Goal: Transaction & Acquisition: Purchase product/service

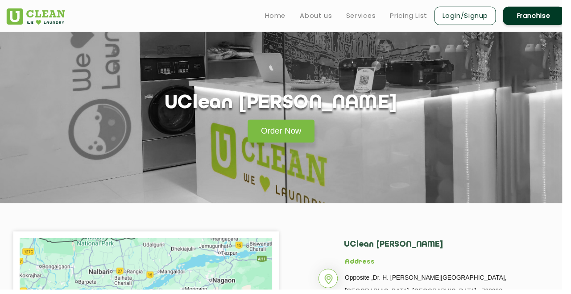
click at [285, 132] on link "Order Now" at bounding box center [286, 132] width 68 height 23
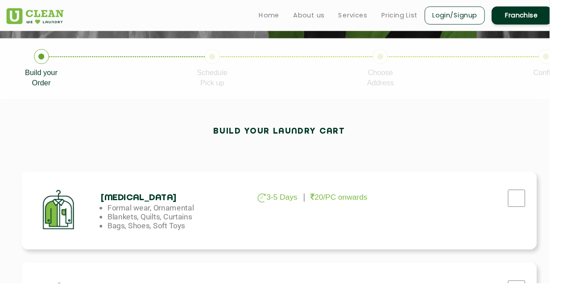
scroll to position [167, 0]
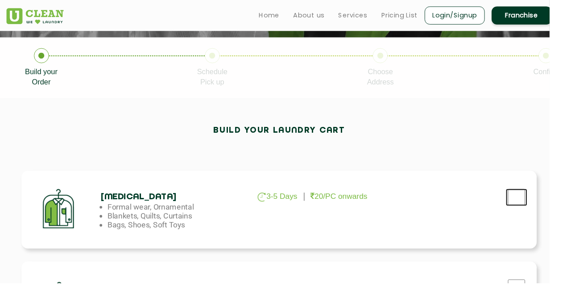
click at [537, 201] on input "checkbox" at bounding box center [537, 205] width 22 height 18
checkbox input "true"
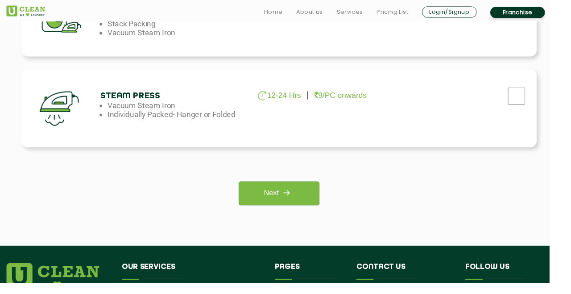
scroll to position [653, 0]
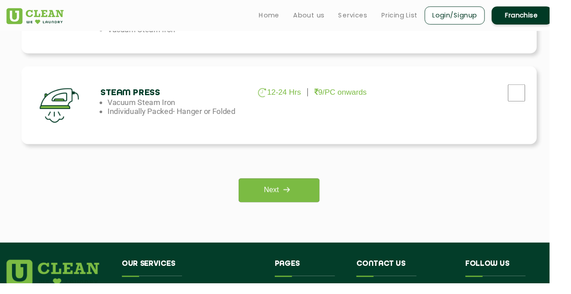
click at [293, 198] on img at bounding box center [298, 197] width 16 height 16
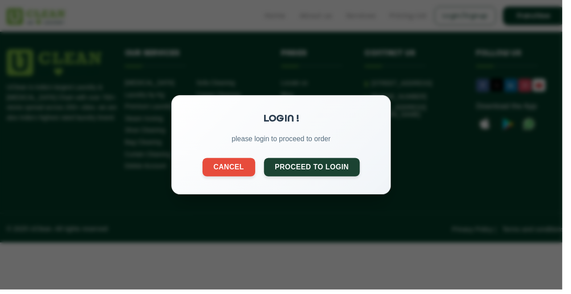
click at [320, 179] on button "Proceed to Login" at bounding box center [317, 169] width 98 height 19
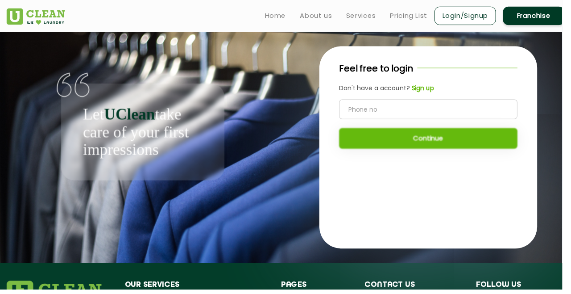
click at [426, 117] on input "tel" at bounding box center [435, 111] width 181 height 20
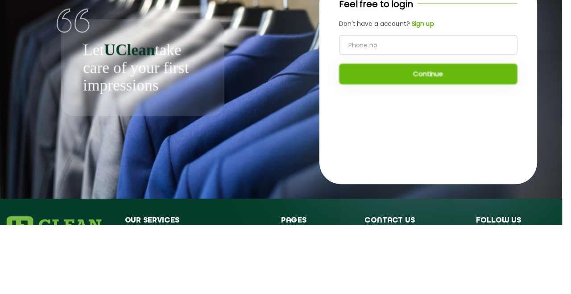
click at [428, 93] on b "Sign up" at bounding box center [429, 89] width 23 height 9
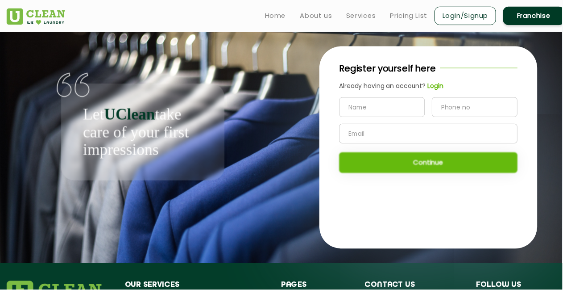
click at [385, 115] on input "text" at bounding box center [388, 109] width 87 height 20
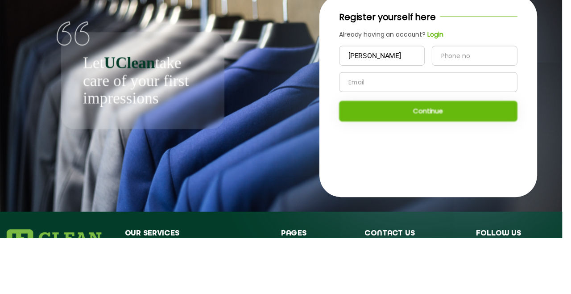
type input "[PERSON_NAME]"
click at [468, 111] on input "tel" at bounding box center [482, 109] width 87 height 20
type input "9362744480"
click at [393, 138] on input "text" at bounding box center [435, 135] width 181 height 20
type input "[PERSON_NAME][EMAIL_ADDRESS][DOMAIN_NAME]"
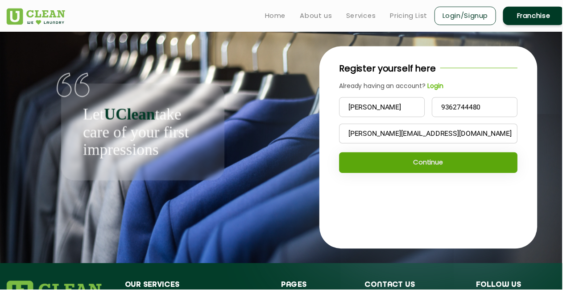
click at [445, 174] on button "Continue" at bounding box center [435, 164] width 181 height 21
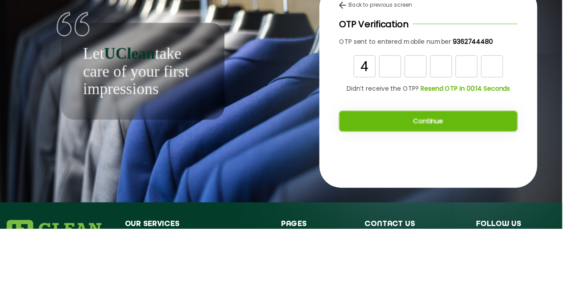
type input "4"
click at [398, 131] on input "text" at bounding box center [396, 129] width 22 height 22
type input "4"
click at [425, 136] on input "text" at bounding box center [422, 129] width 22 height 22
click at [426, 128] on input "text" at bounding box center [422, 129] width 22 height 22
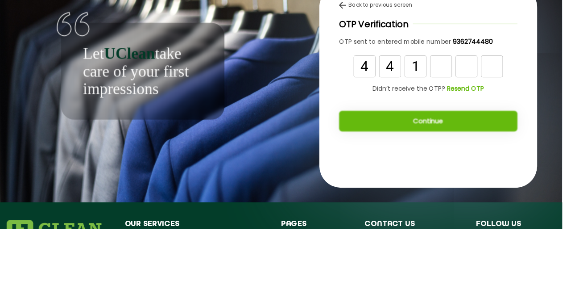
type input "1"
click at [439, 133] on input "text" at bounding box center [448, 129] width 22 height 22
type input "8"
click at [474, 131] on input "text" at bounding box center [474, 129] width 22 height 22
type input "8"
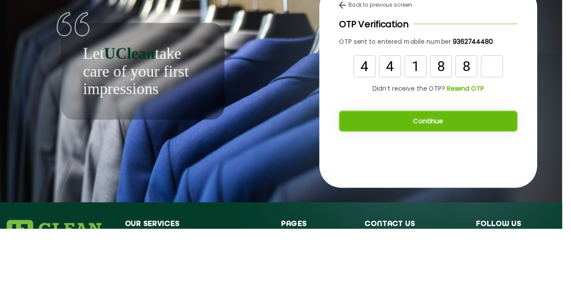
click at [501, 128] on input "text" at bounding box center [500, 129] width 22 height 22
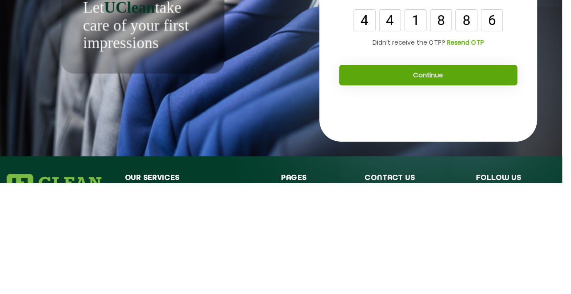
type input "6"
click at [454, 183] on button "Continue" at bounding box center [435, 184] width 181 height 21
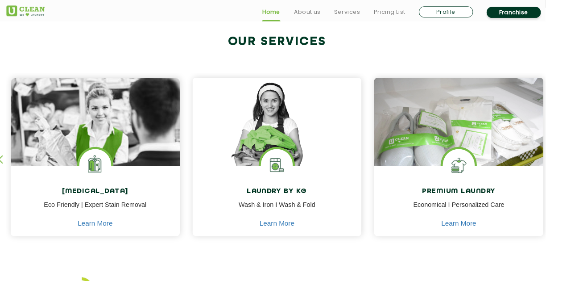
scroll to position [340, 0]
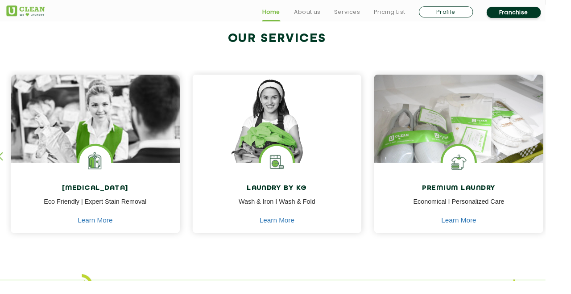
click at [120, 172] on div "Dry Cleaning Eco Friendly | Expert Stain Removal Learn More" at bounding box center [99, 208] width 177 height 75
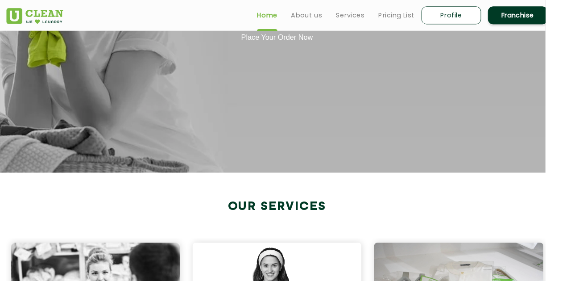
scroll to position [0, 0]
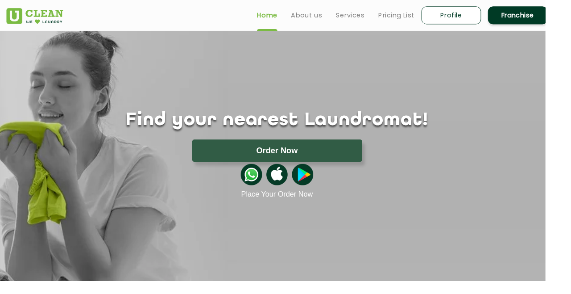
click at [321, 159] on button "Order Now" at bounding box center [290, 157] width 178 height 23
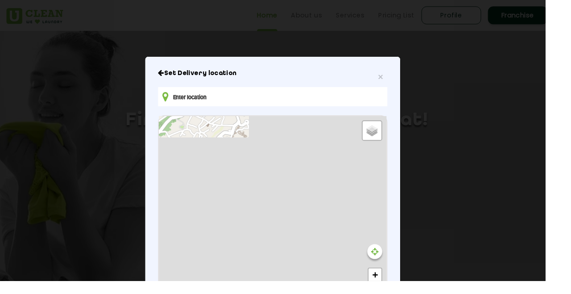
type input "HVMR+QFH Polo hills, near airtel tower, Golf Links, Shillong, Meghalaya 793001,…"
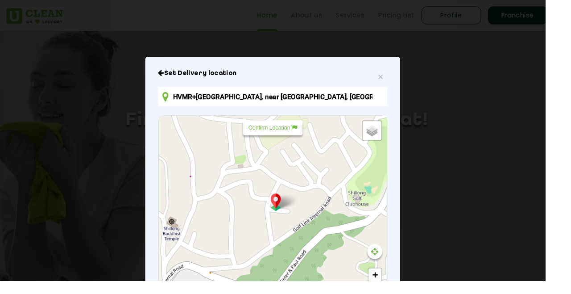
click at [325, 150] on div "Default Satellite + − Leaflet | © OpenStreetMap contributors" at bounding box center [286, 220] width 238 height 199
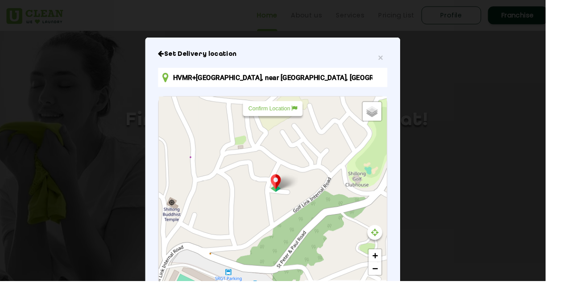
click at [304, 141] on div "Default Satellite + − Leaflet | © OpenStreetMap contributors" at bounding box center [286, 200] width 238 height 199
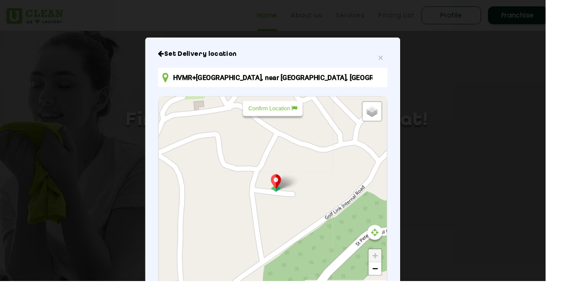
click at [0, 0] on span "Default" at bounding box center [0, 0] width 0 height 0
click at [0, 0] on input "Default" at bounding box center [0, 0] width 0 height 0
click at [395, 128] on span "Satellite" at bounding box center [385, 125] width 21 height 6
click at [375, 127] on input "Satellite" at bounding box center [372, 124] width 6 height 6
radio input "true"
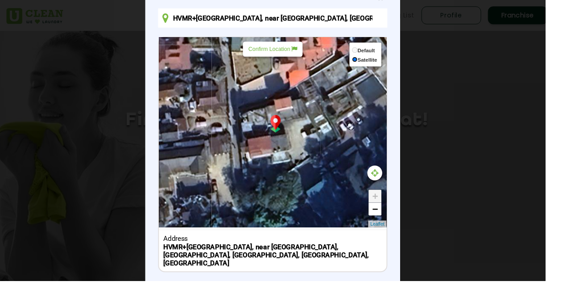
scroll to position [118, 0]
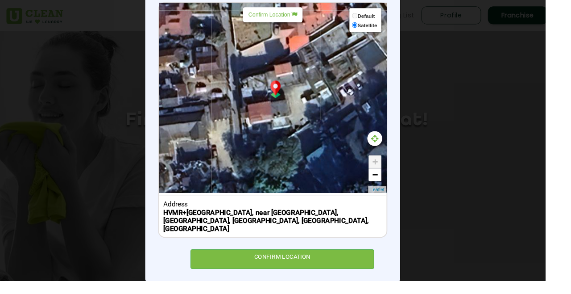
click at [328, 275] on div "CONFIRM LOCATION" at bounding box center [296, 271] width 192 height 20
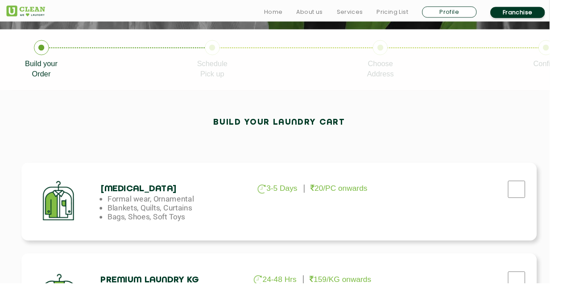
scroll to position [178, 0]
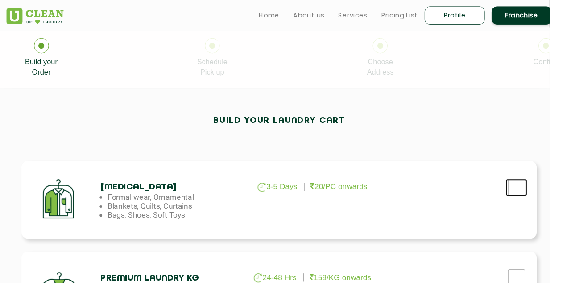
click at [527, 202] on input "checkbox" at bounding box center [537, 195] width 22 height 18
checkbox input "true"
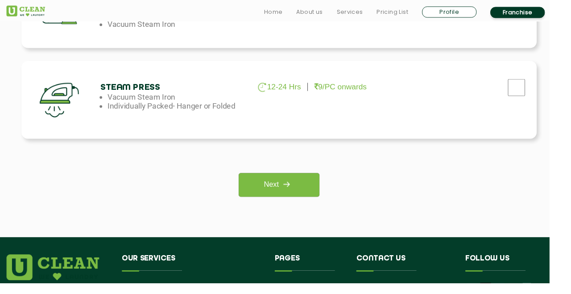
scroll to position [661, 0]
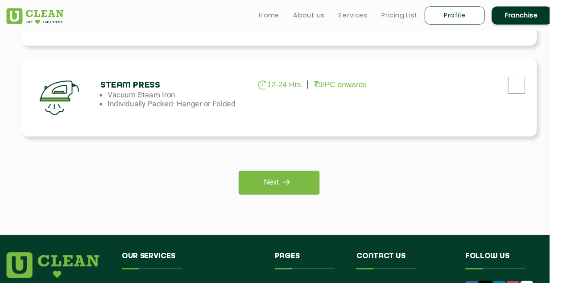
click at [304, 189] on img at bounding box center [298, 189] width 16 height 16
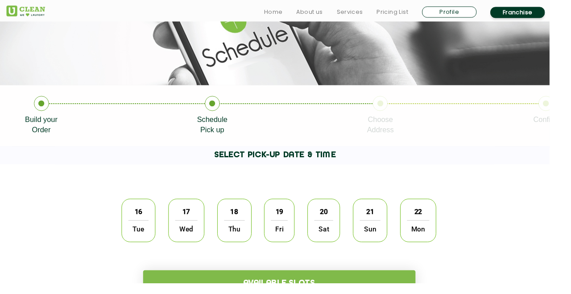
scroll to position [119, 0]
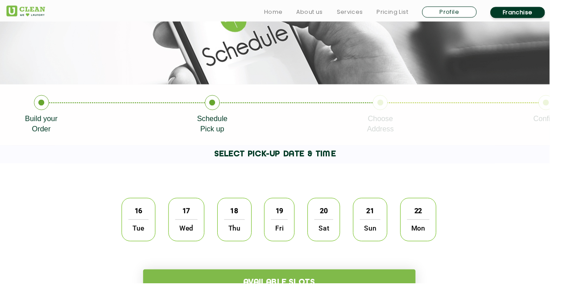
click at [144, 225] on span "16" at bounding box center [143, 218] width 17 height 17
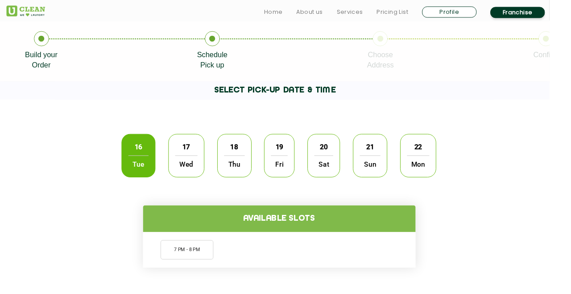
scroll to position [187, 0]
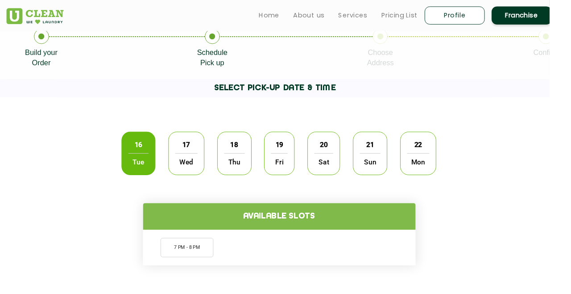
click at [188, 259] on li "7 PM - 8 PM" at bounding box center [194, 257] width 55 height 20
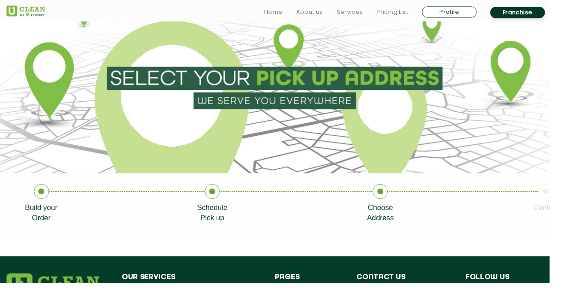
scroll to position [29, 0]
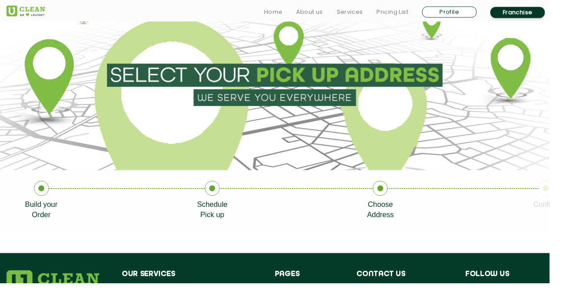
click at [36, 204] on link "Build your Order" at bounding box center [43, 208] width 34 height 41
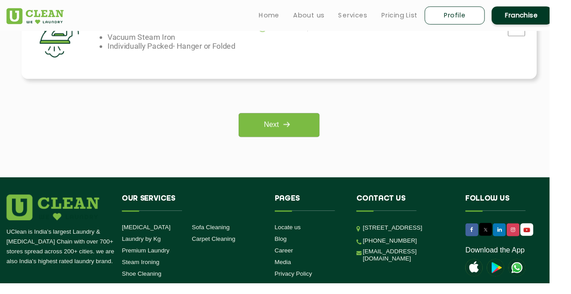
scroll to position [717, 0]
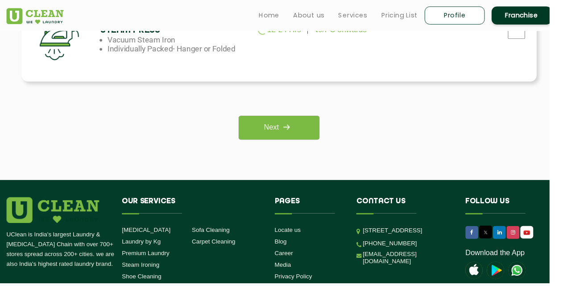
click at [304, 132] on img at bounding box center [298, 132] width 16 height 16
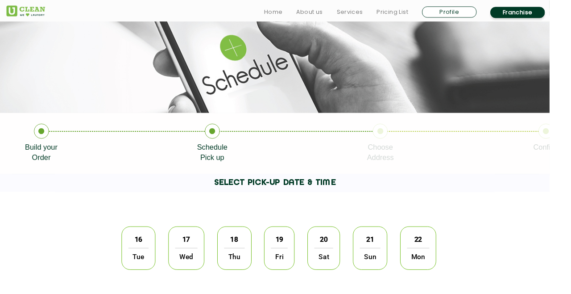
scroll to position [90, 0]
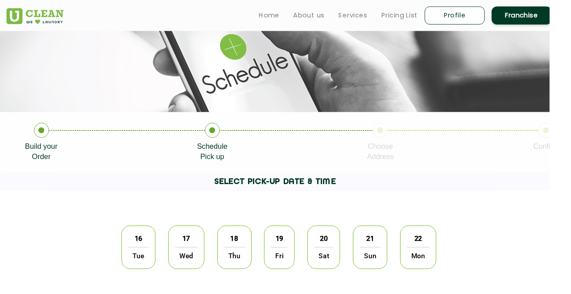
click at [141, 259] on span "Tue" at bounding box center [143, 265] width 21 height 18
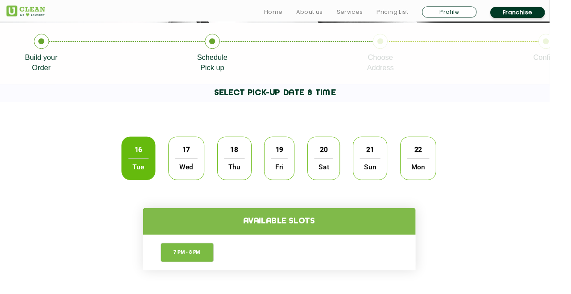
scroll to position [188, 0]
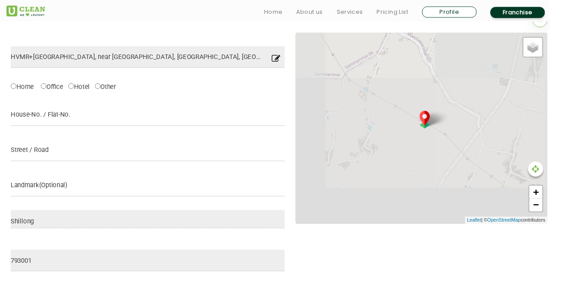
scroll to position [281, 0]
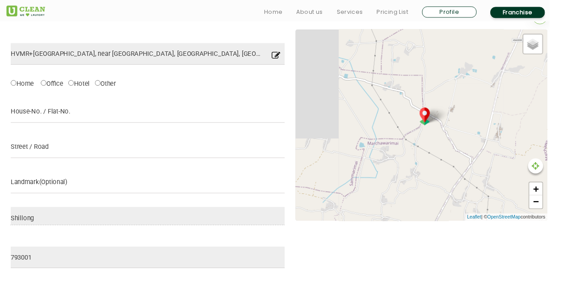
click at [559, 49] on div "Default Satellite" at bounding box center [553, 45] width 21 height 21
click at [552, 58] on span "Satellite" at bounding box center [548, 54] width 24 height 8
click at [536, 57] on input "Satellite" at bounding box center [533, 54] width 6 height 6
radio input "true"
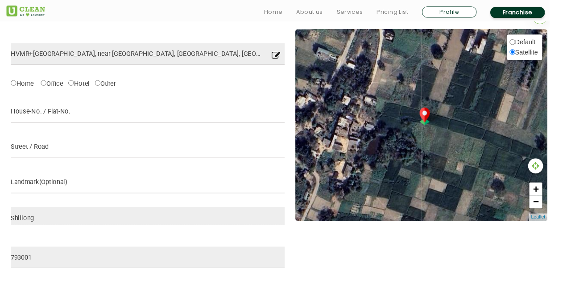
click at [562, 176] on div at bounding box center [557, 172] width 16 height 16
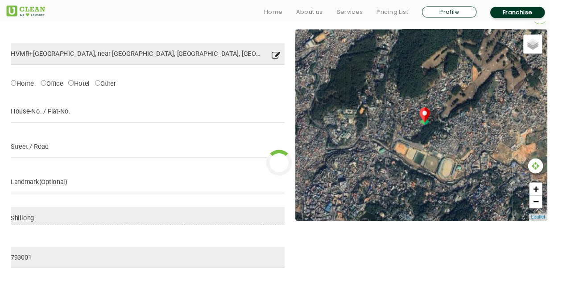
type input "Save"
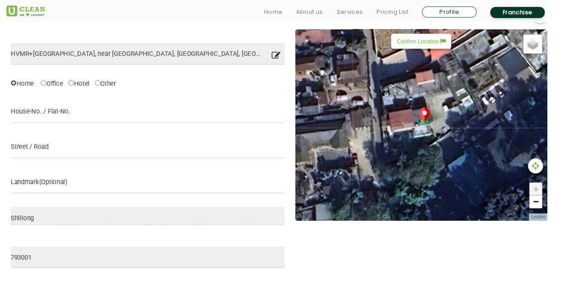
click at [17, 89] on input "Home" at bounding box center [14, 86] width 6 height 6
radio input "true"
click at [74, 119] on input "text" at bounding box center [153, 116] width 285 height 22
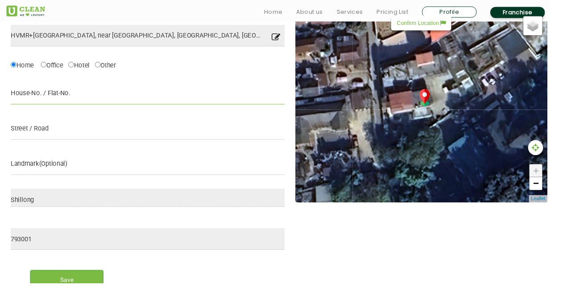
scroll to position [316, 0]
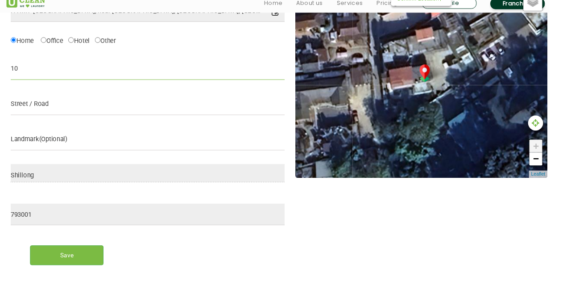
type input "10"
click at [121, 117] on input "text" at bounding box center [153, 117] width 285 height 22
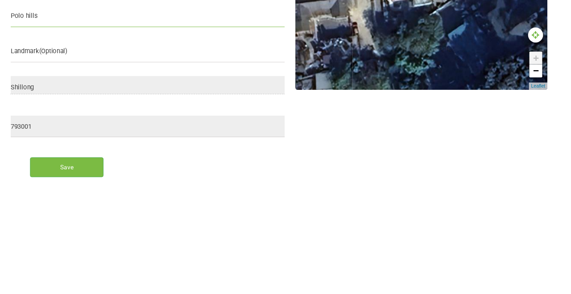
type input "Polo hills"
click at [138, 155] on input "text" at bounding box center [153, 154] width 285 height 22
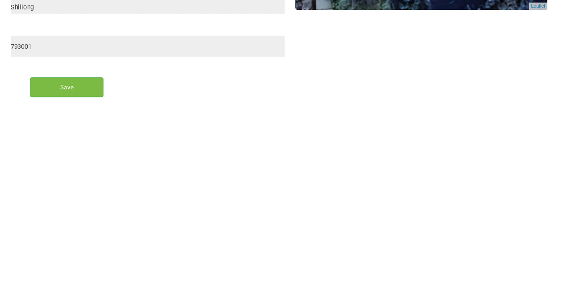
type input "Near bajaj lodge"
click at [75, 282] on input "Save" at bounding box center [69, 274] width 76 height 20
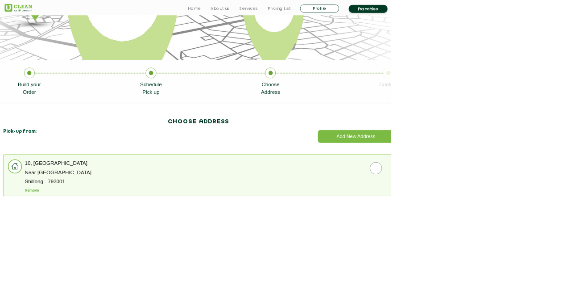
scroll to position [122, 0]
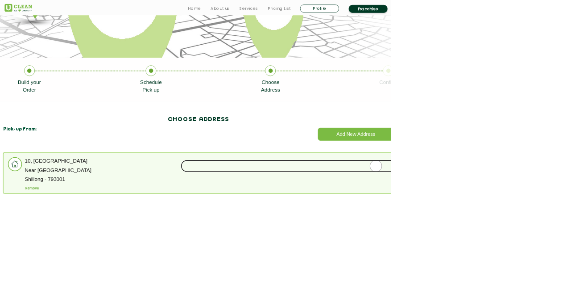
click at [545, 235] on input "radio" at bounding box center [549, 242] width 571 height 18
radio input "true"
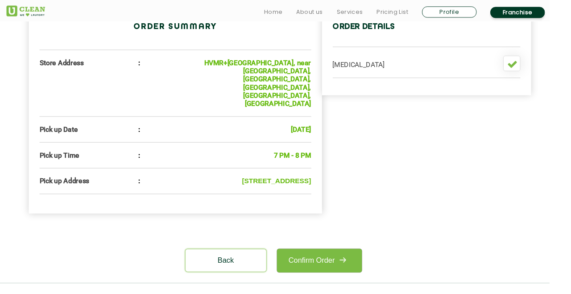
scroll to position [296, 0]
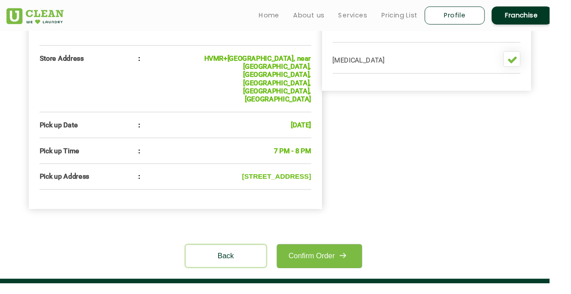
click at [341, 254] on link "Confirm Order" at bounding box center [332, 266] width 88 height 25
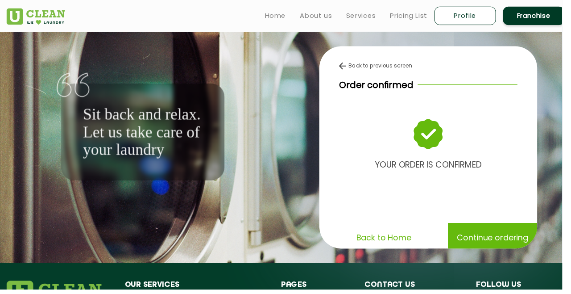
click at [495, 249] on p "Continue ordering" at bounding box center [501, 241] width 72 height 16
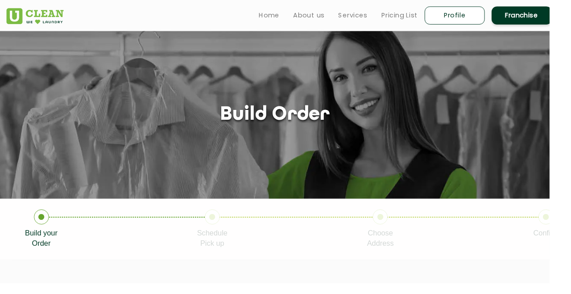
click at [374, 29] on header "Home About us Services Pricing List Profile Franchise" at bounding box center [285, 16] width 571 height 32
click at [425, 20] on link "Pricing List" at bounding box center [415, 16] width 38 height 11
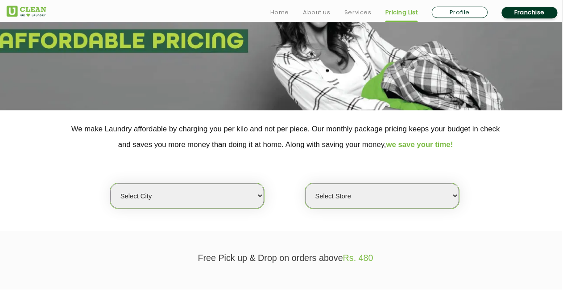
scroll to position [104, 0]
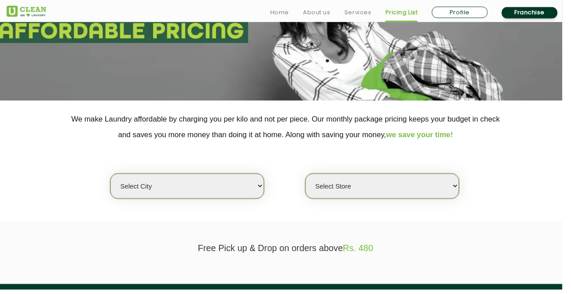
click at [257, 194] on select "Select city Aalo Agartala Agra Ahmedabad Akola Aligarh Alwar - UClean Select Am…" at bounding box center [190, 188] width 156 height 25
select select "39"
click at [112, 176] on select "Select city Aalo Agartala Agra Ahmedabad Akola Aligarh Alwar - UClean Select Am…" at bounding box center [190, 188] width 156 height 25
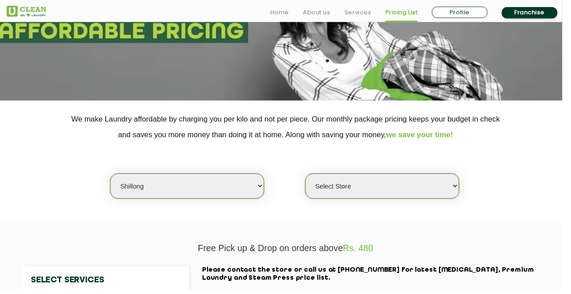
click at [403, 199] on select "Select Store UClean Jaiawa Shillong UClean Rynjah" at bounding box center [388, 188] width 156 height 25
select select "135"
click at [310, 176] on select "Select Store UClean Jaiawa Shillong UClean Rynjah" at bounding box center [388, 188] width 156 height 25
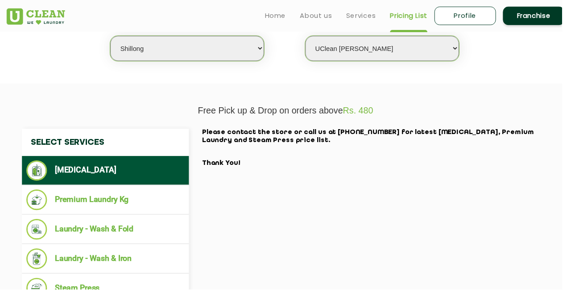
scroll to position [246, 0]
